Goal: Find specific page/section: Find specific page/section

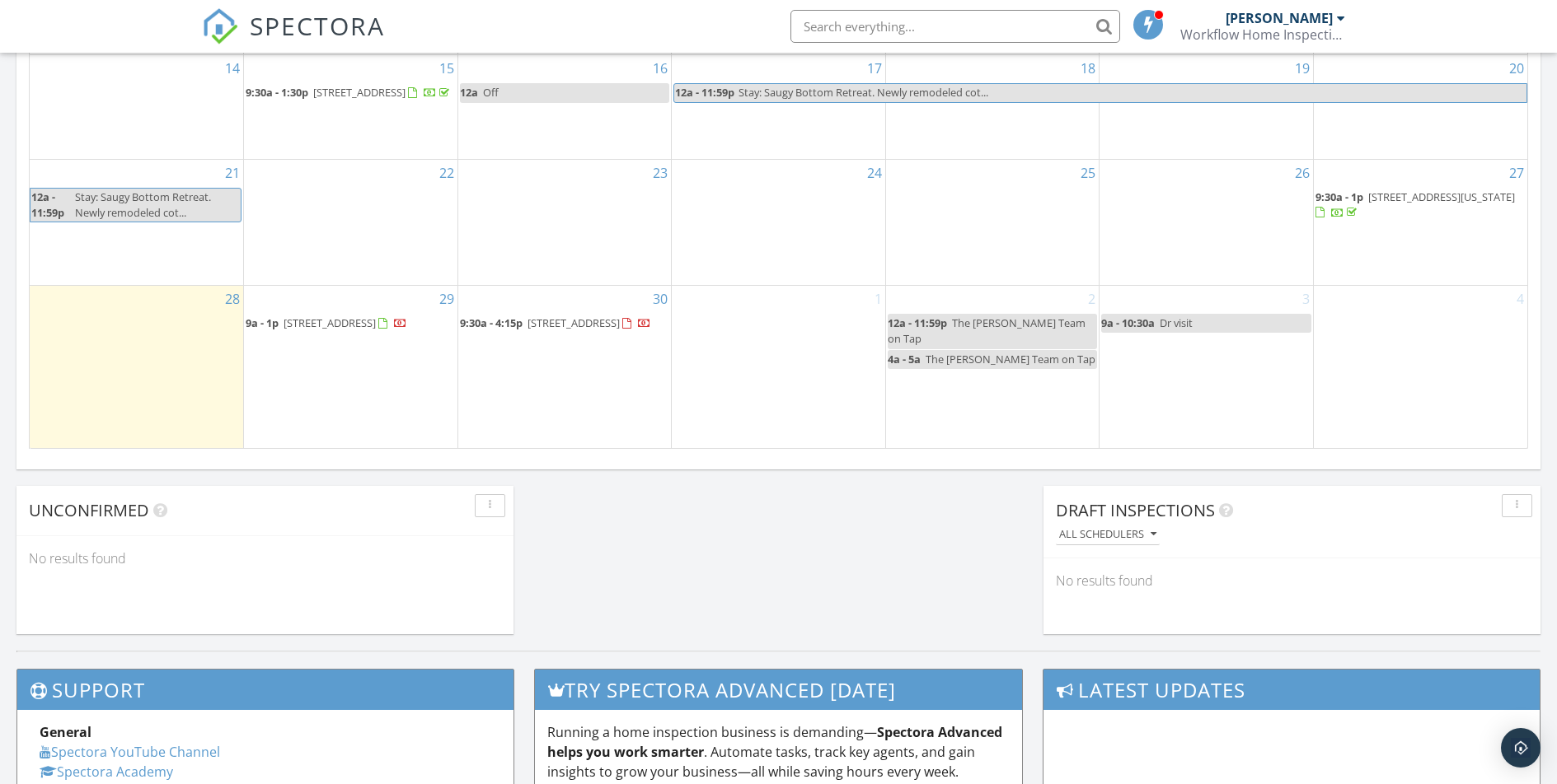
scroll to position [1066, 0]
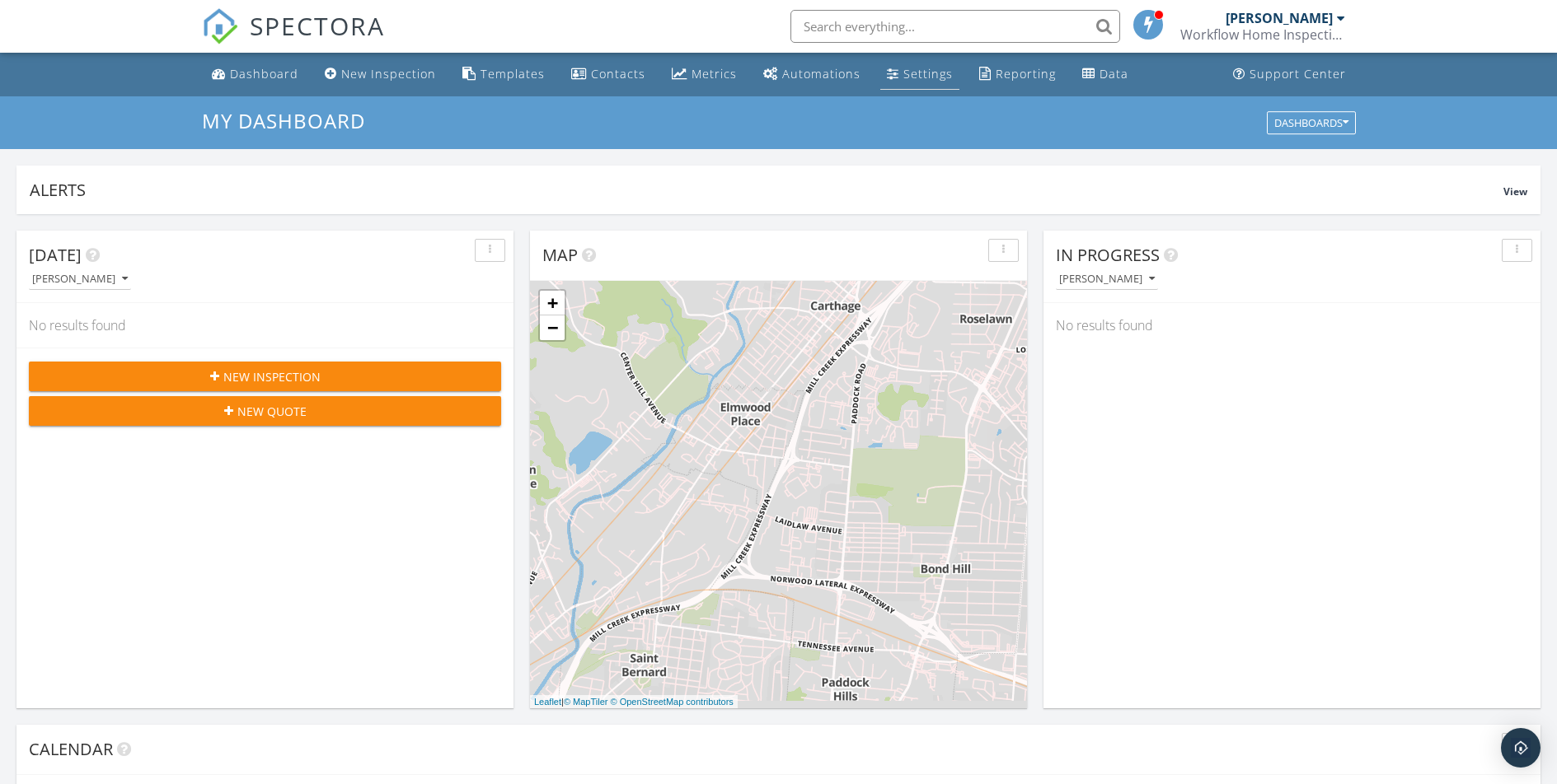
click at [918, 78] on div "Settings" at bounding box center [927, 73] width 50 height 15
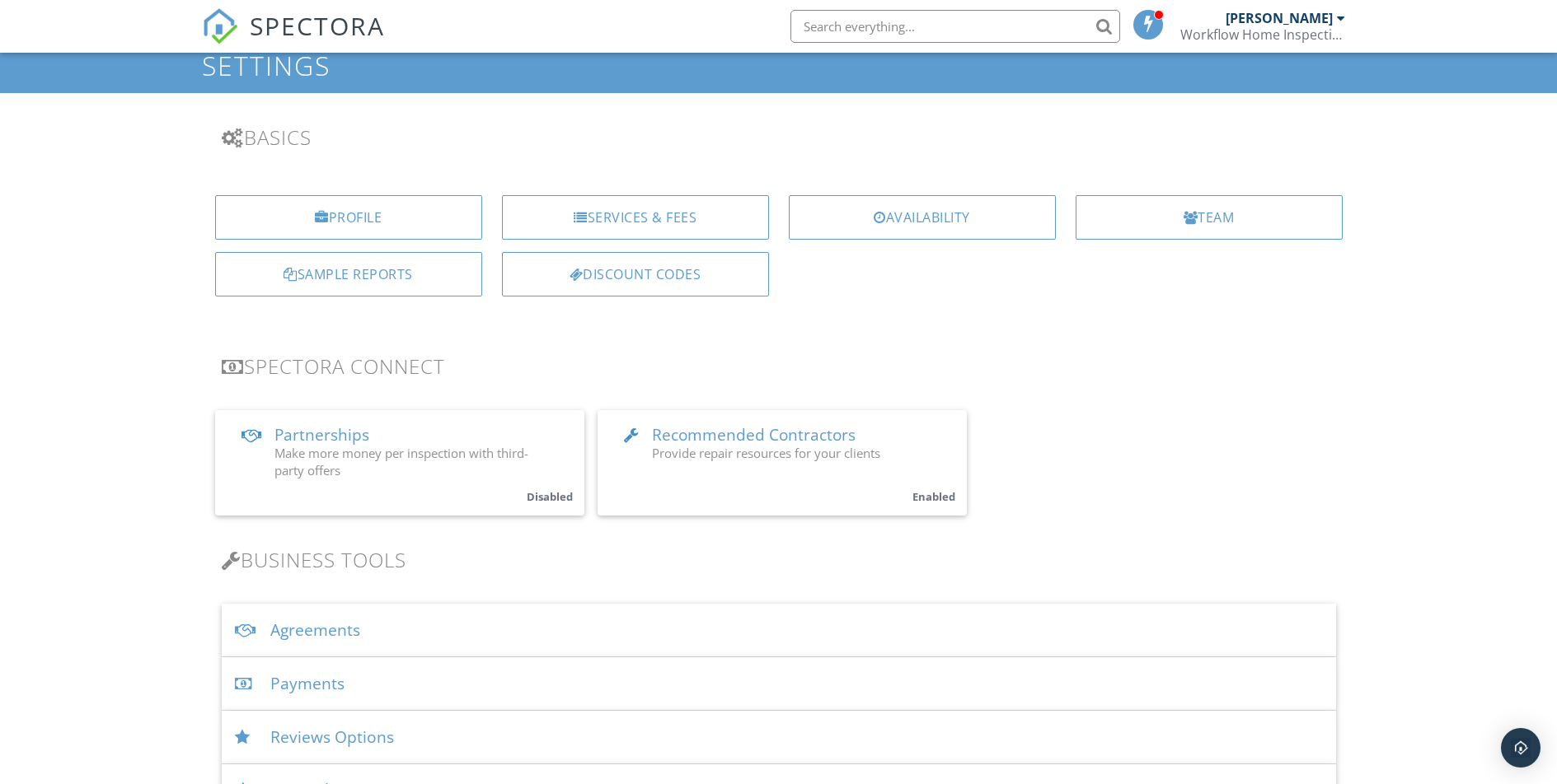
scroll to position [72, 0]
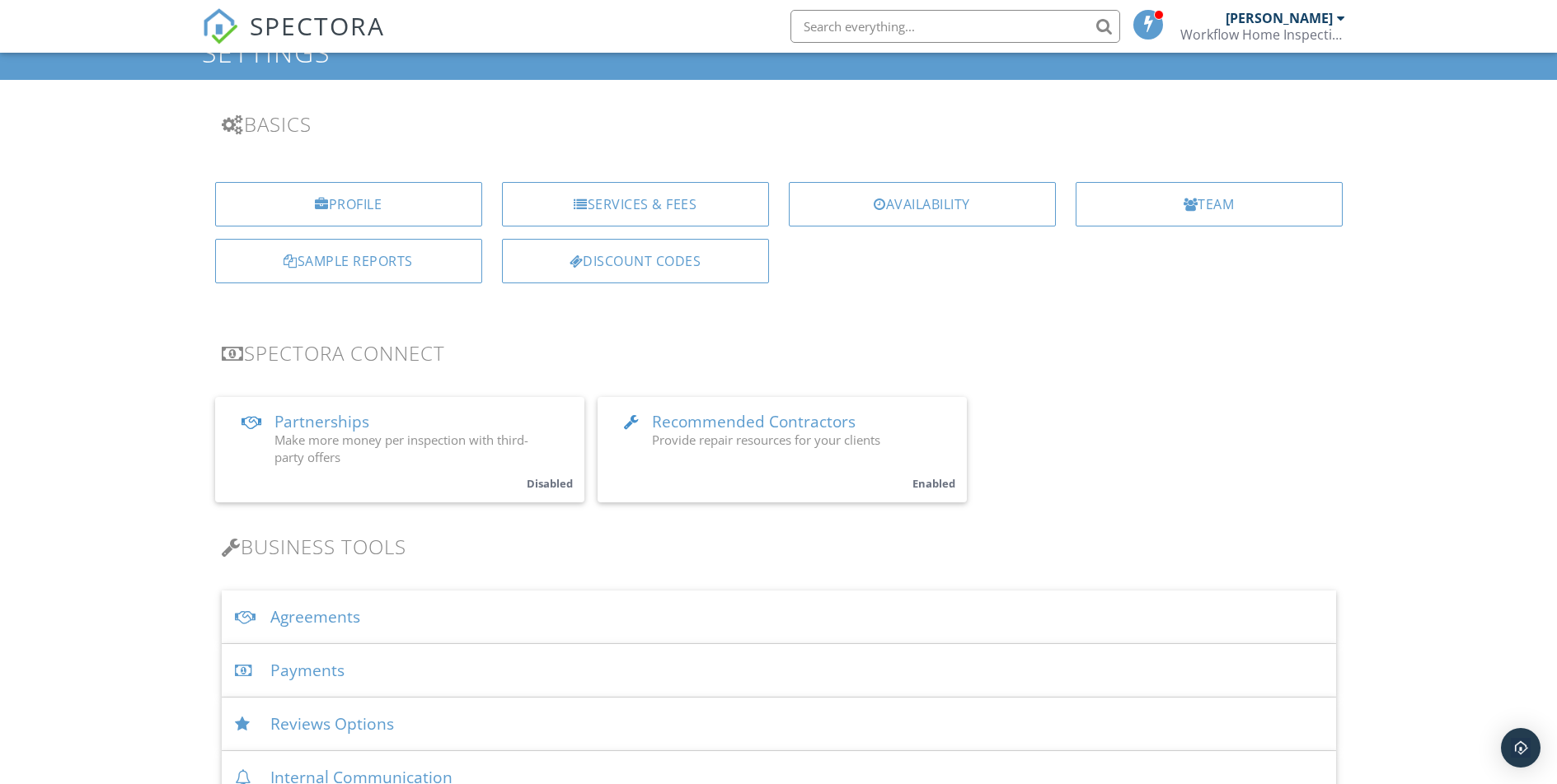
click at [733, 431] on span "Recommended Contractors" at bounding box center [754, 422] width 204 height 22
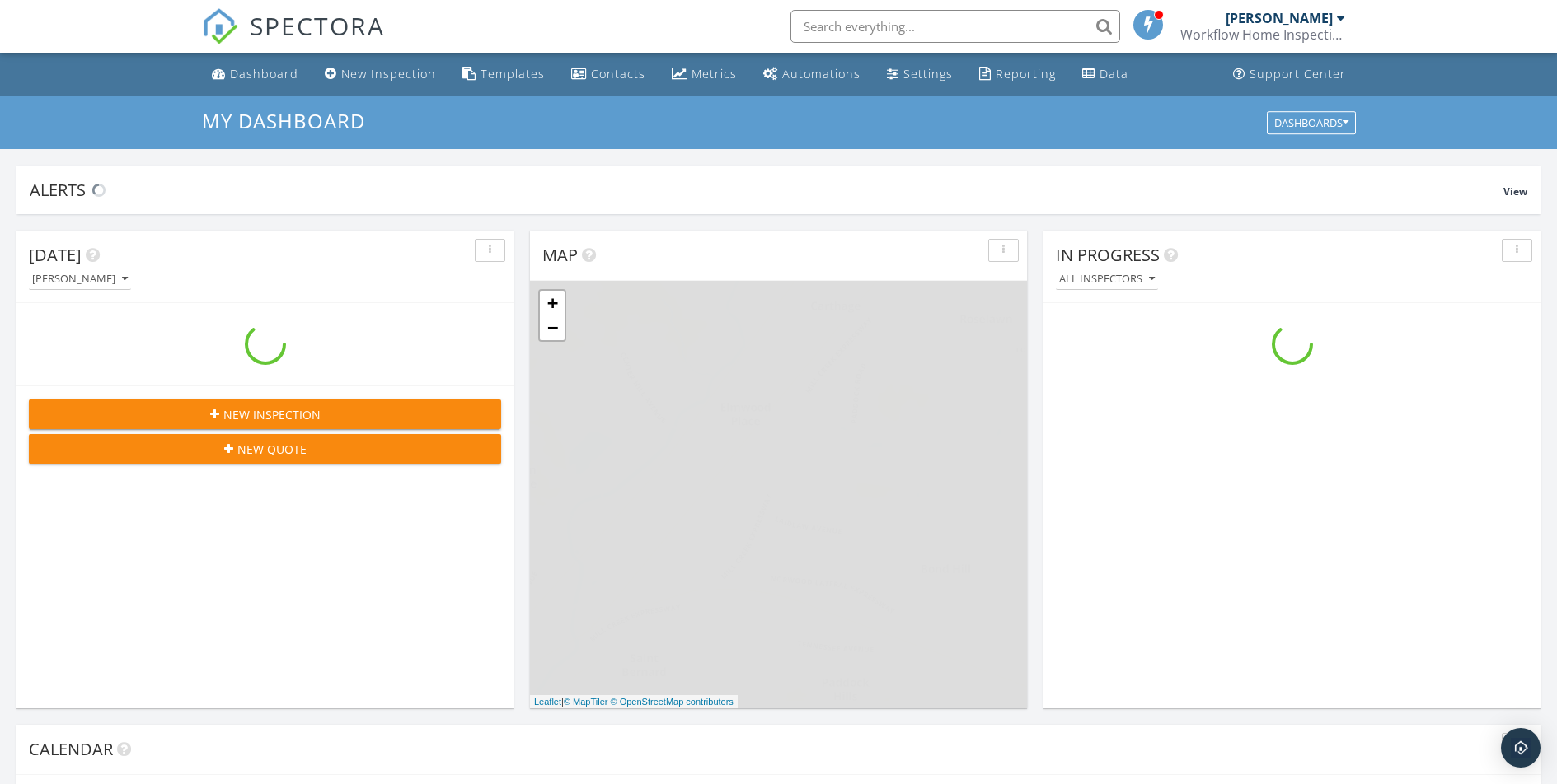
scroll to position [1525, 1582]
